Goal: Complete application form

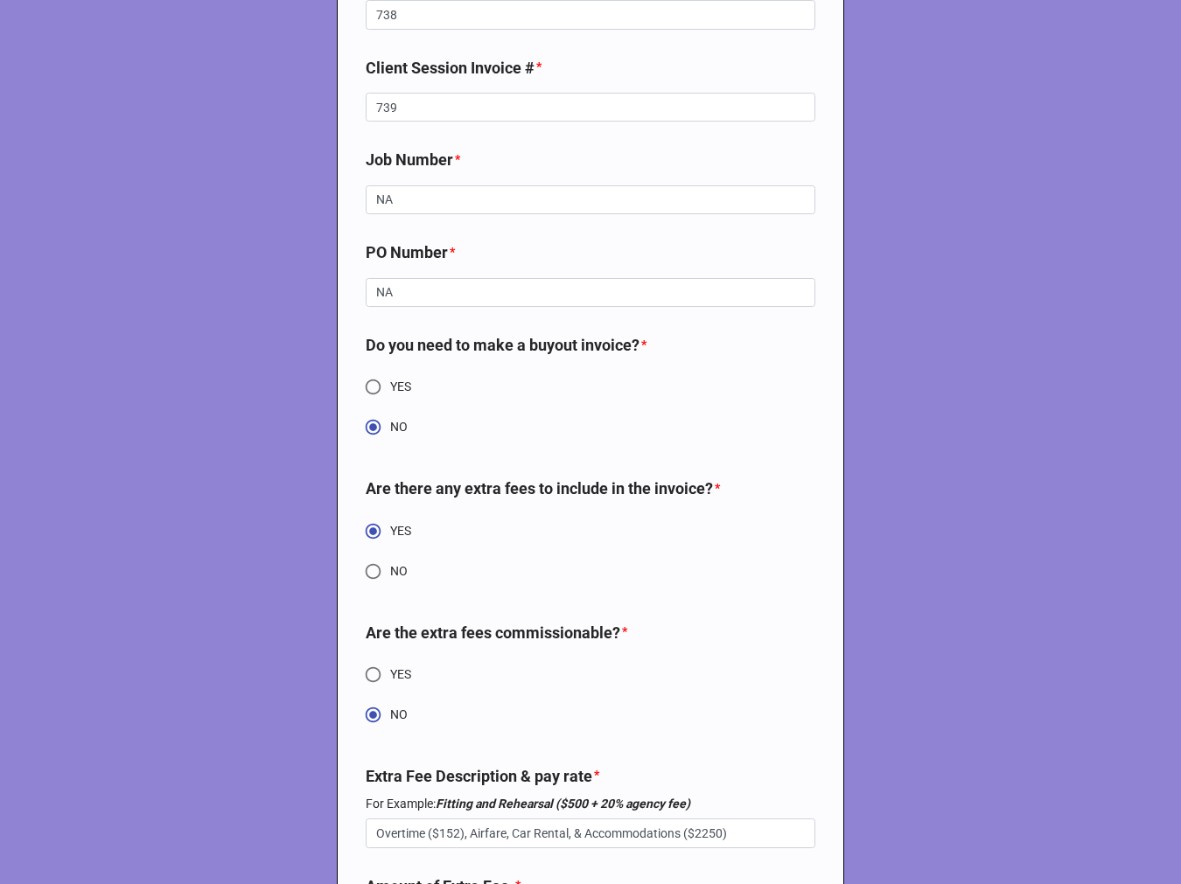
scroll to position [6933, 0]
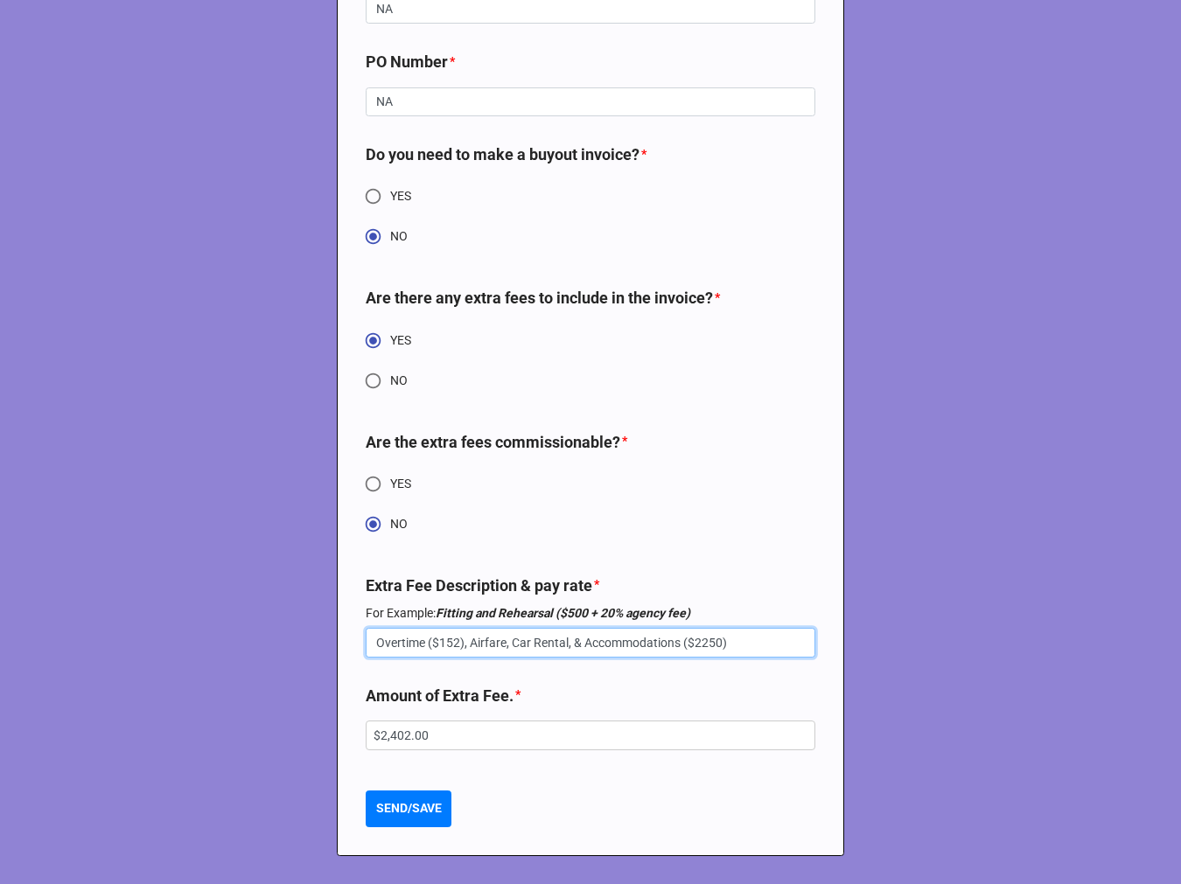
drag, startPoint x: 457, startPoint y: 647, endPoint x: 1441, endPoint y: 710, distance: 985.9
click at [1180, 710] on html "FSE BOOKING SLIP STATUS * NEW UPDATE CANCELED REINSTATED Submitting Agent * [PE…" at bounding box center [590, 442] width 1181 height 884
type textarea "x"
type input "Overtime ($152)"
drag, startPoint x: 435, startPoint y: 742, endPoint x: 133, endPoint y: 726, distance: 302.1
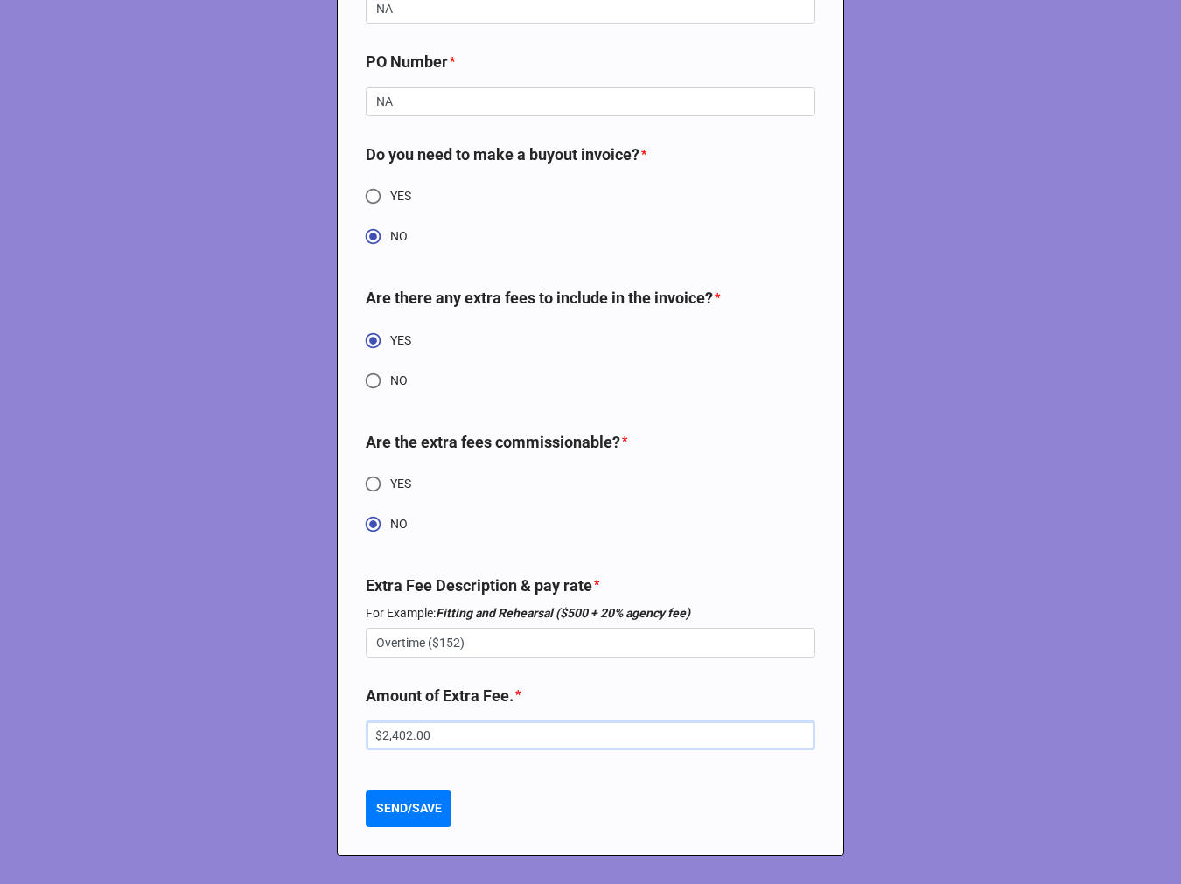
type textarea "x"
type input "$1.00"
type textarea "x"
type input "$15.00"
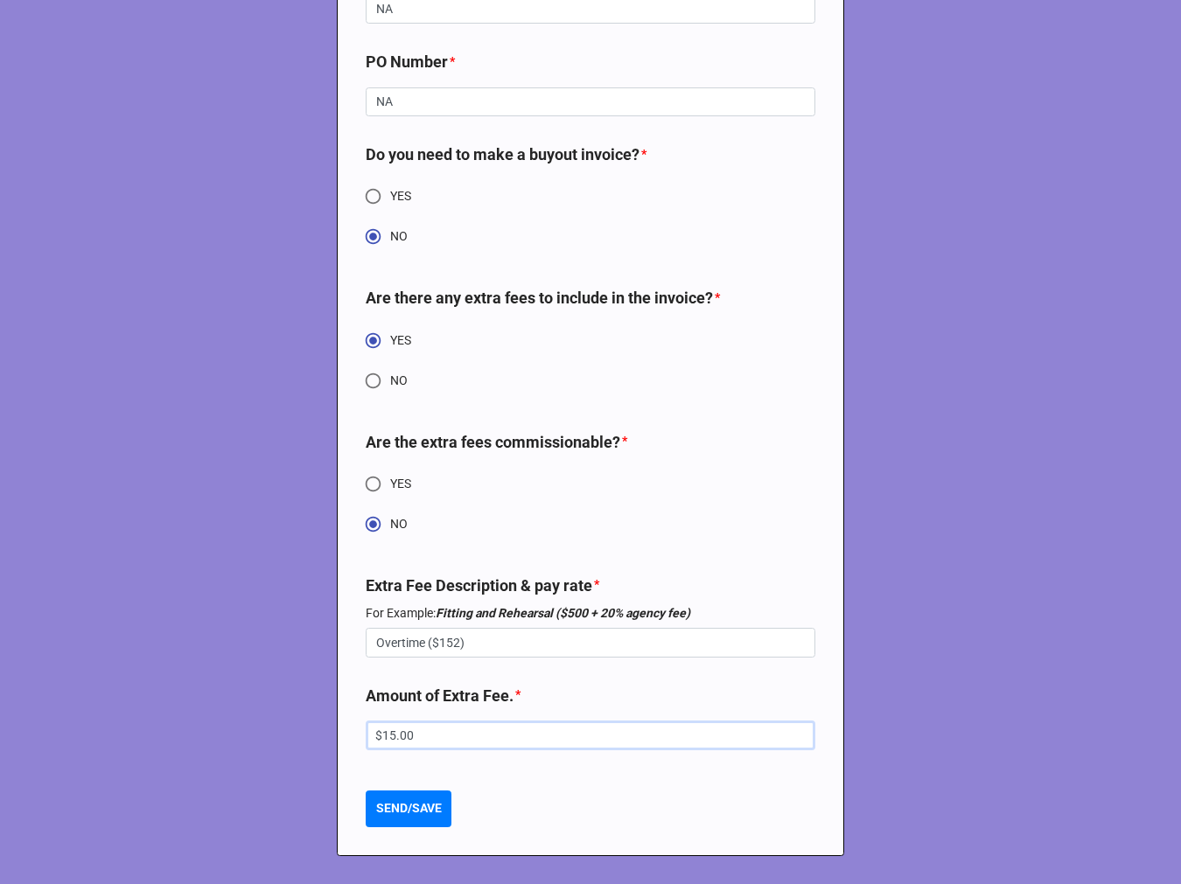
type textarea "x"
type input "$152.00"
click at [399, 812] on b "SEND/SAVE" at bounding box center [409, 808] width 66 height 18
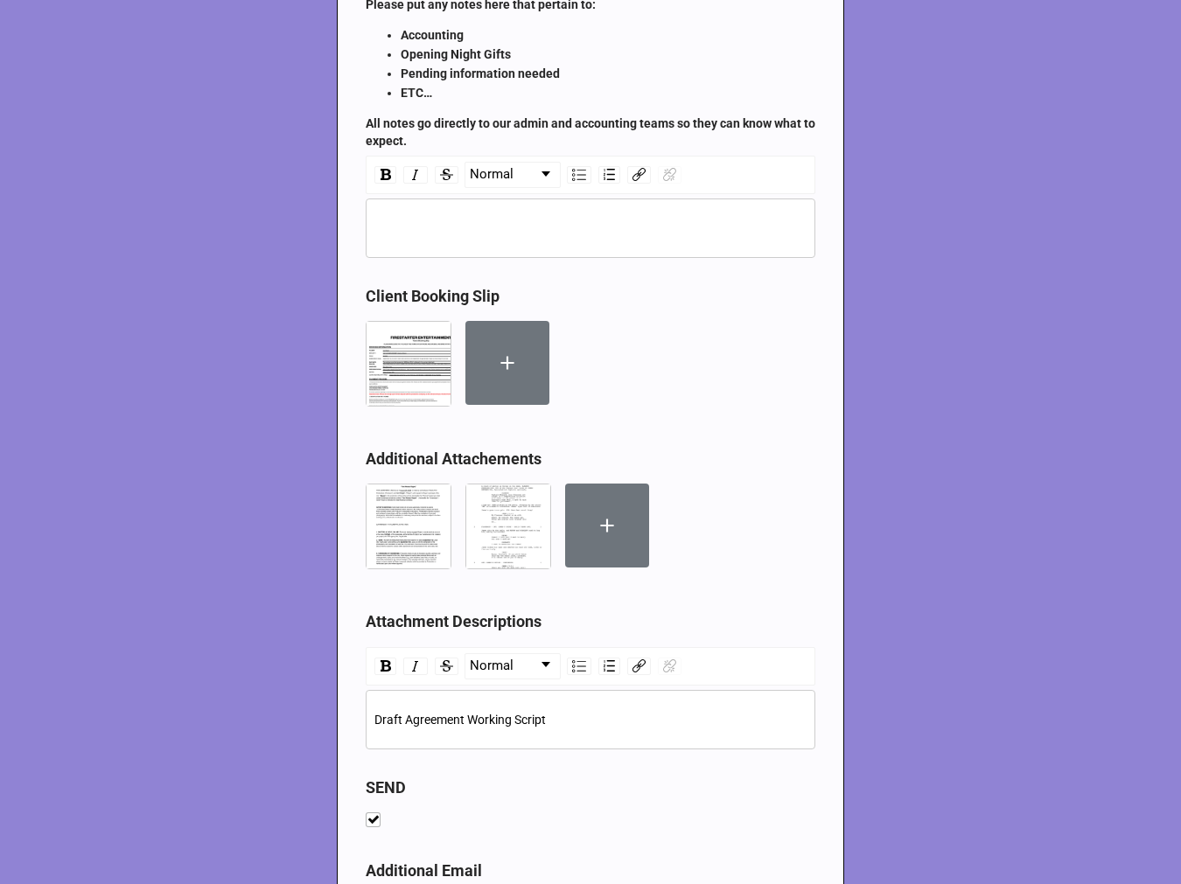
type textarea "x"
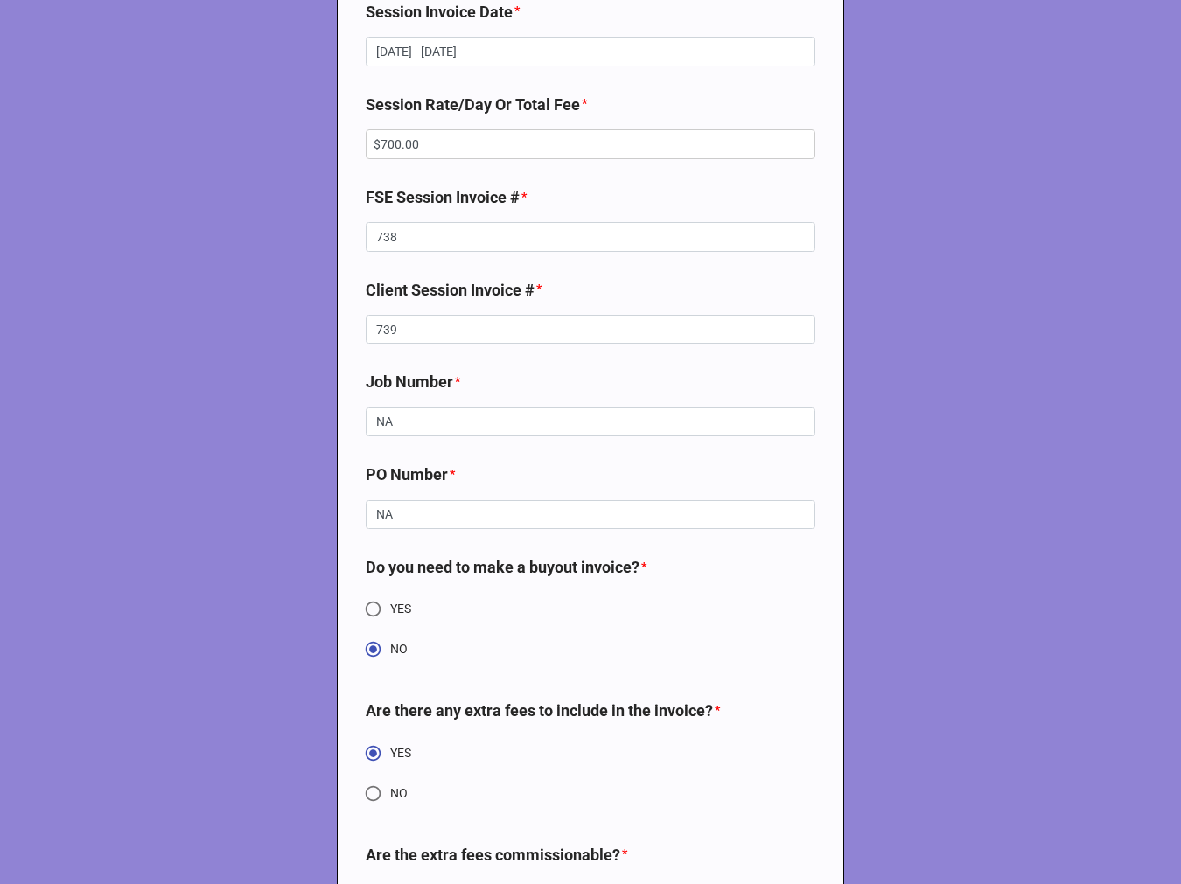
scroll to position [6933, 0]
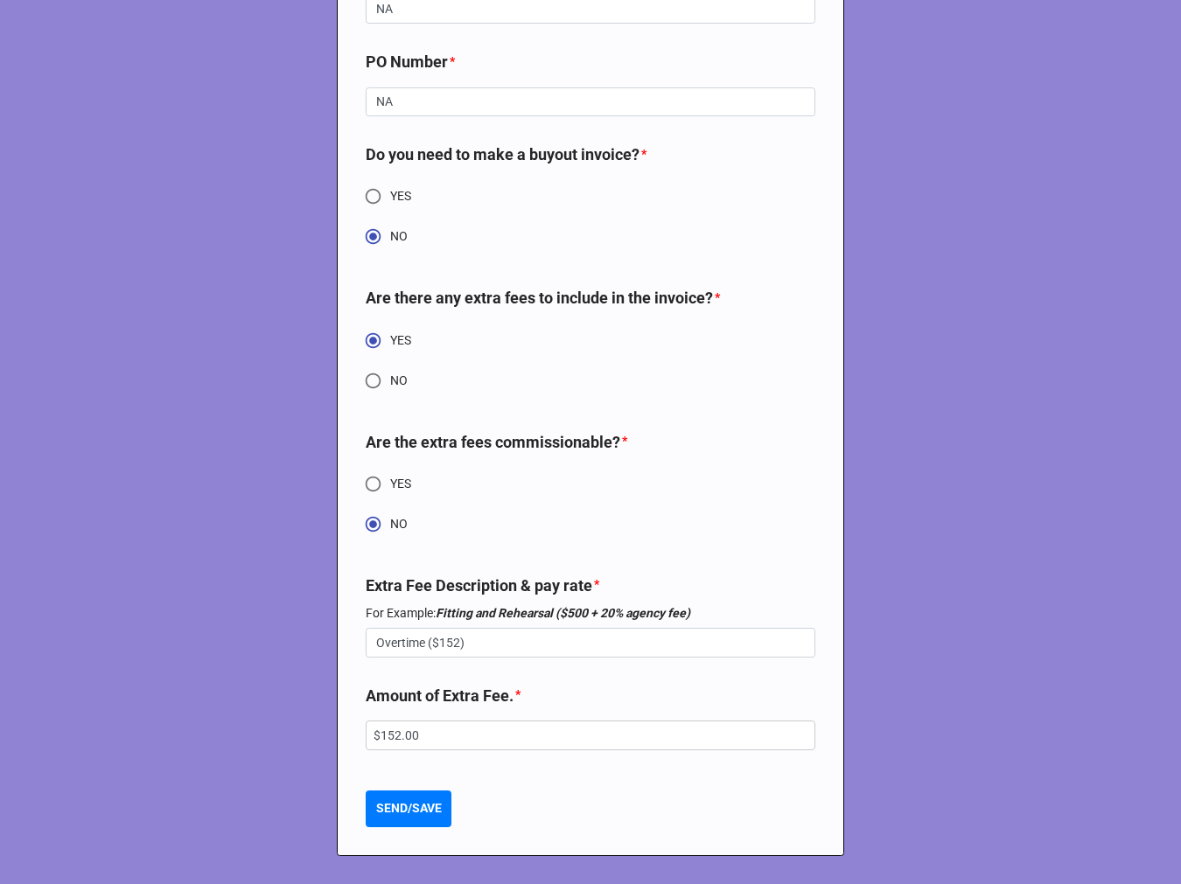
click at [376, 483] on input "YES" at bounding box center [373, 484] width 34 height 34
radio input "true"
type textarea "x"
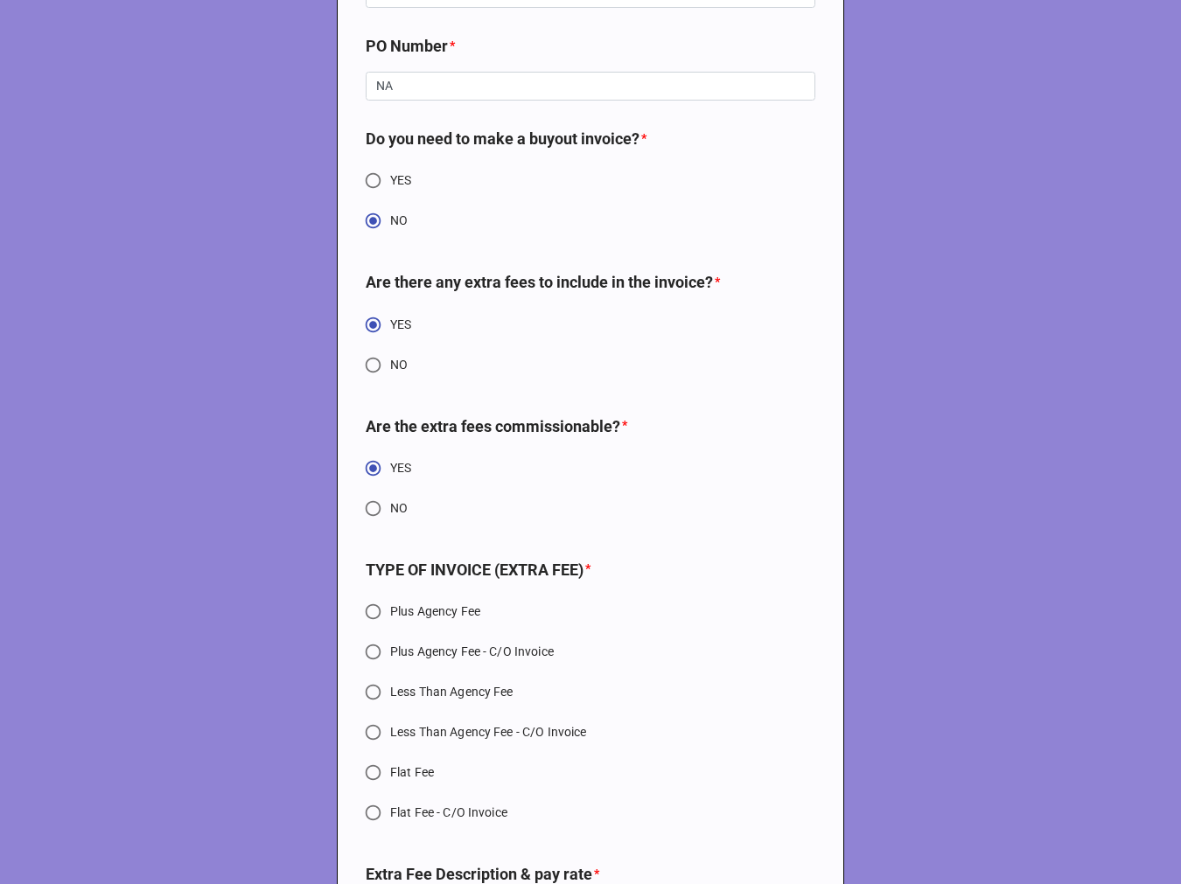
click at [379, 624] on input "Plus Agency Fee" at bounding box center [373, 612] width 34 height 34
radio input "true"
type textarea "x"
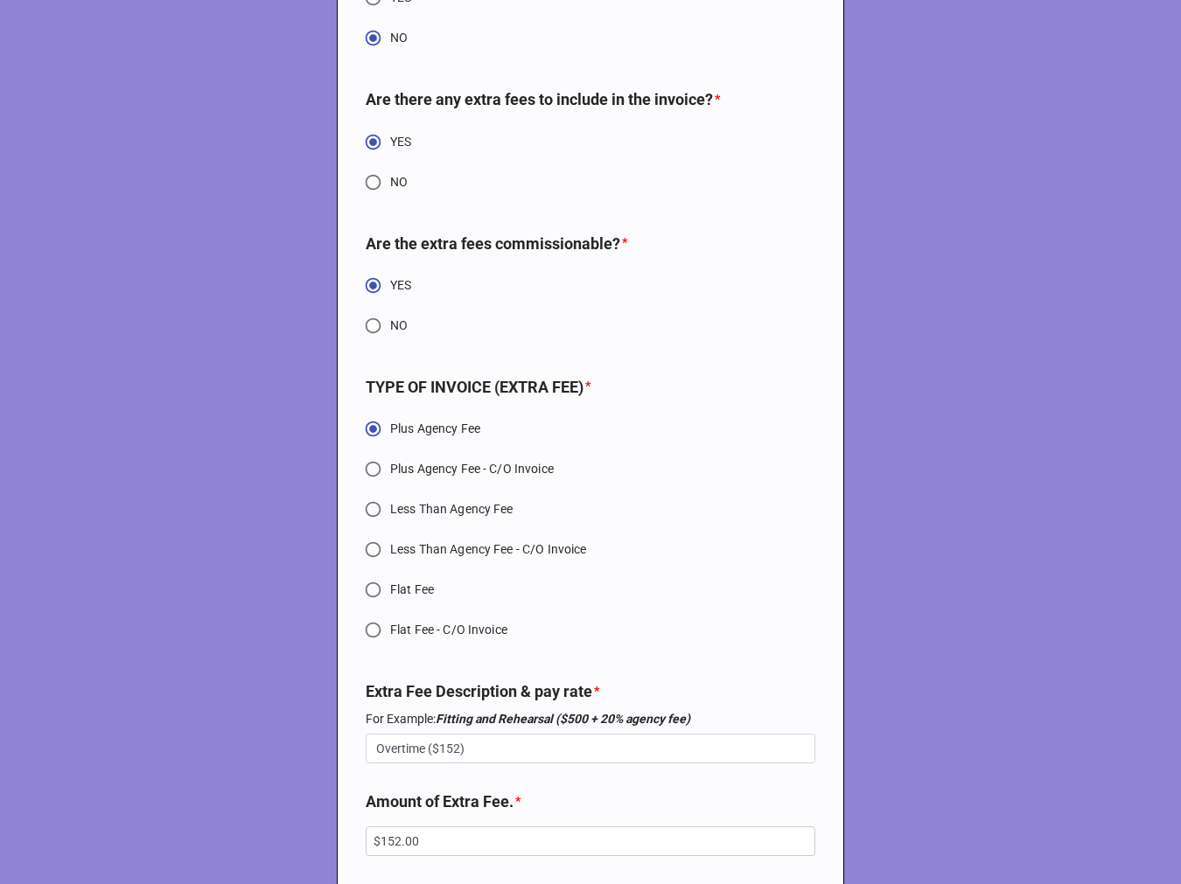
scroll to position [7239, 0]
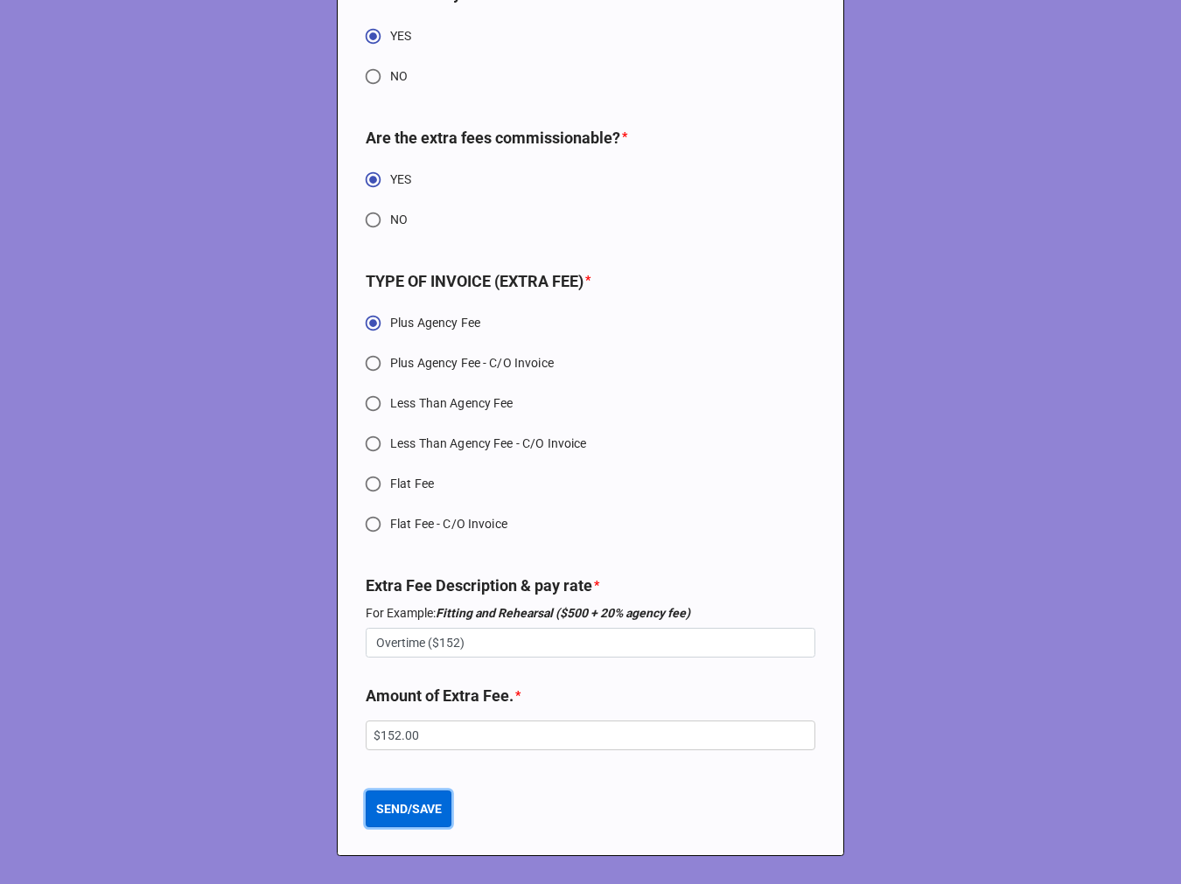
click at [398, 814] on b "SEND/SAVE" at bounding box center [409, 809] width 66 height 18
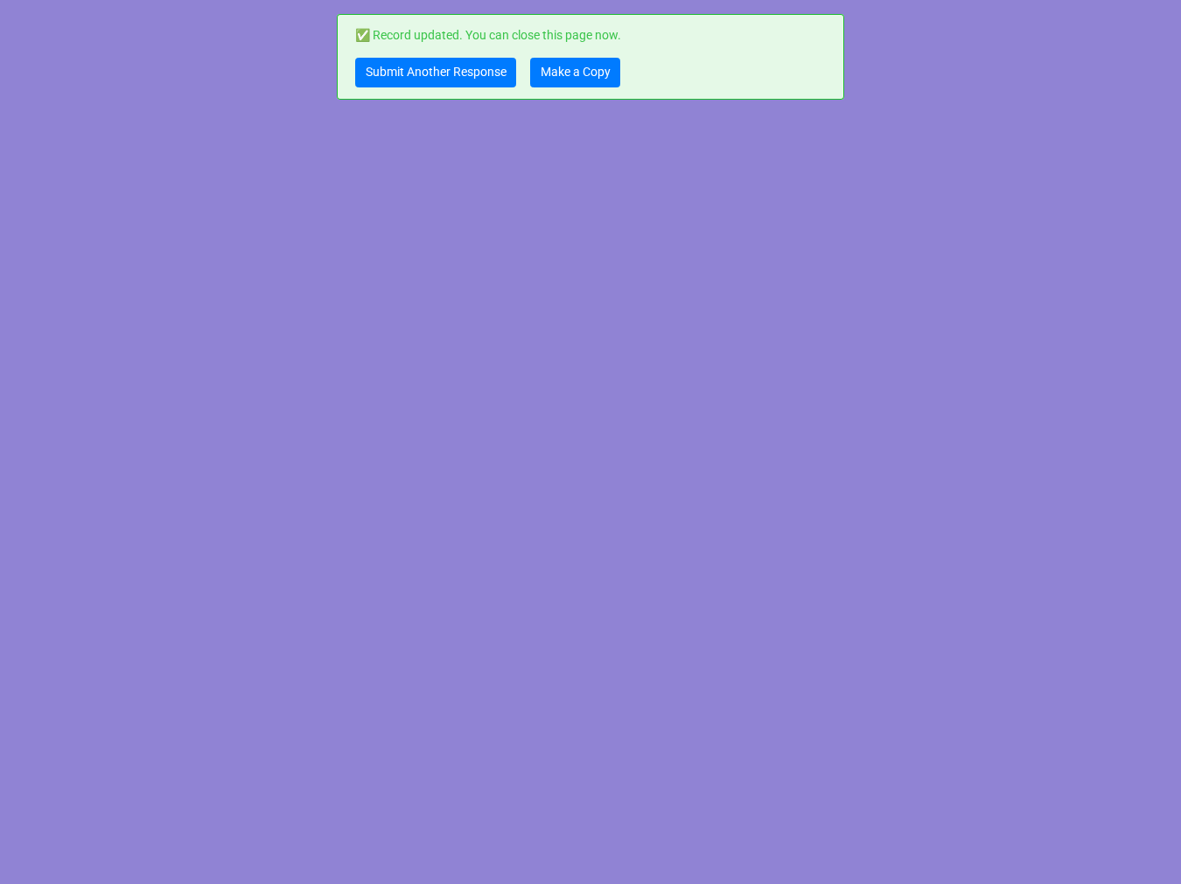
scroll to position [0, 0]
